Goal: Book appointment/travel/reservation

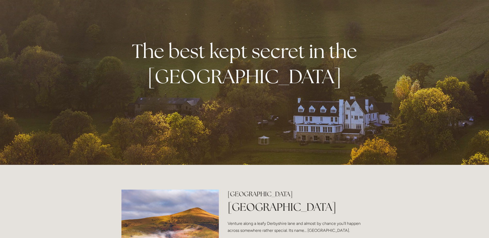
scroll to position [129, 0]
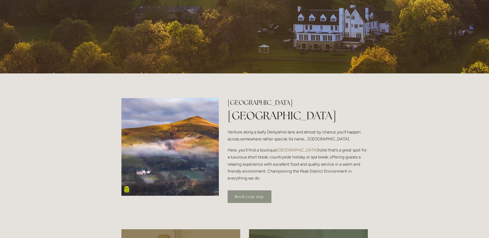
click at [253, 194] on link "Book your stay" at bounding box center [249, 196] width 44 height 13
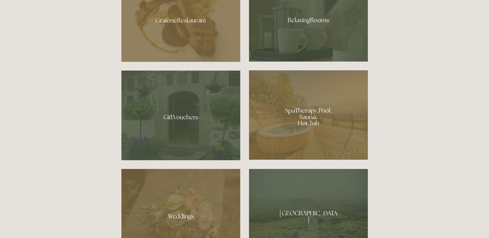
scroll to position [386, 0]
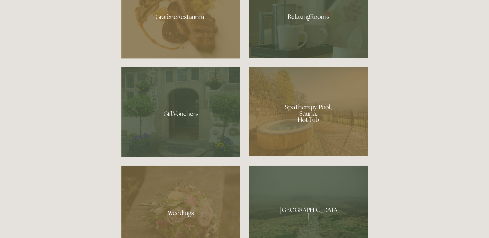
click at [307, 111] on div at bounding box center [308, 111] width 119 height 89
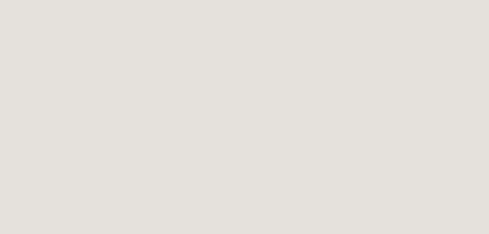
scroll to position [105, 0]
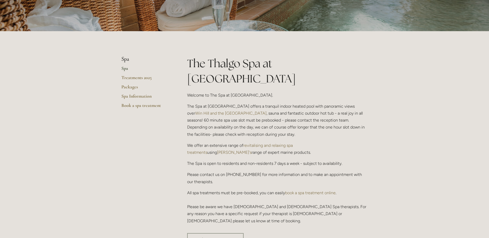
scroll to position [77, 0]
click at [131, 86] on link "Packages" at bounding box center [145, 88] width 49 height 9
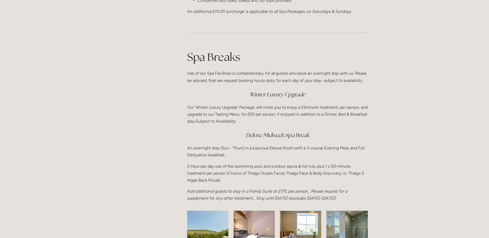
scroll to position [644, 0]
